Goal: Information Seeking & Learning: Learn about a topic

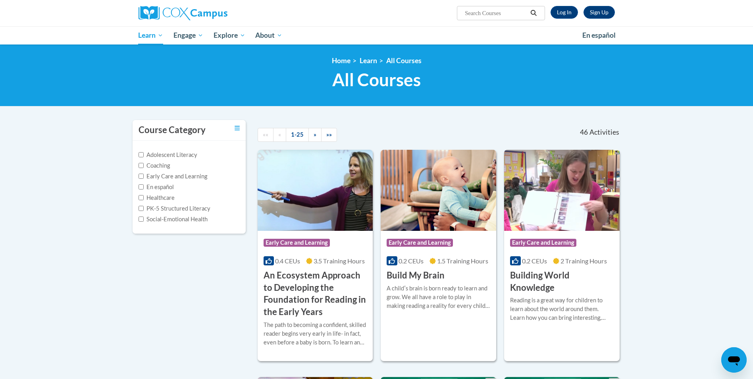
click at [481, 14] on input "Search..." at bounding box center [496, 13] width 64 height 10
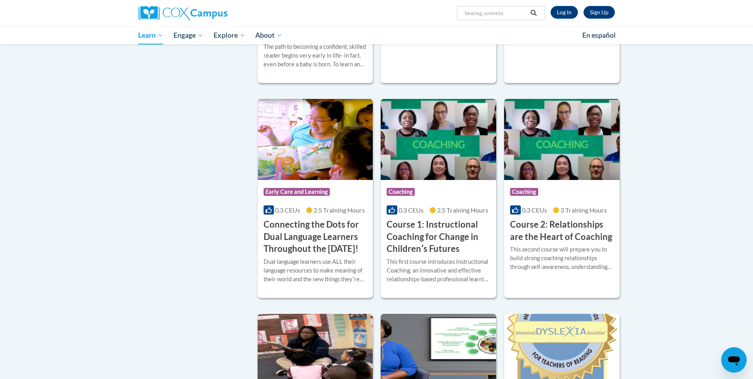
scroll to position [79, 0]
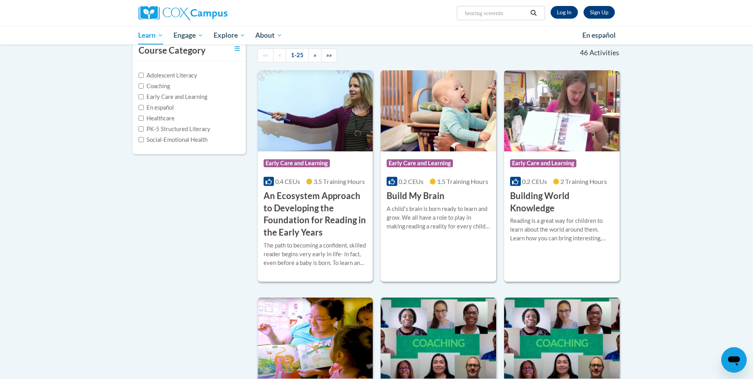
type input "hearing screening"
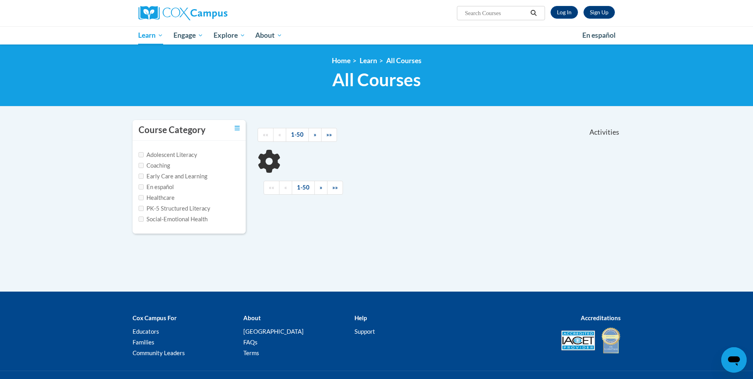
type input "hearing screening"
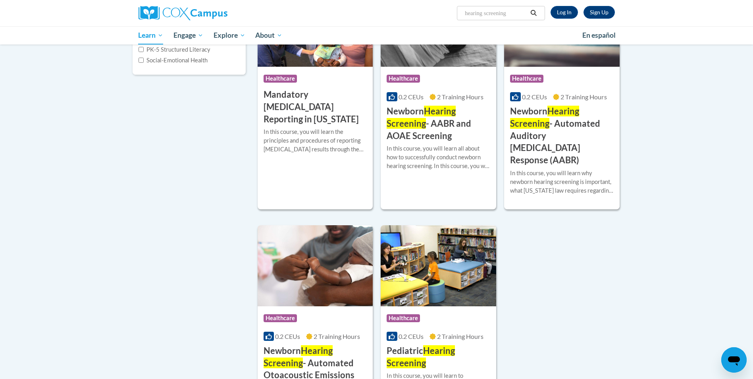
scroll to position [238, 0]
